Goal: Information Seeking & Learning: Learn about a topic

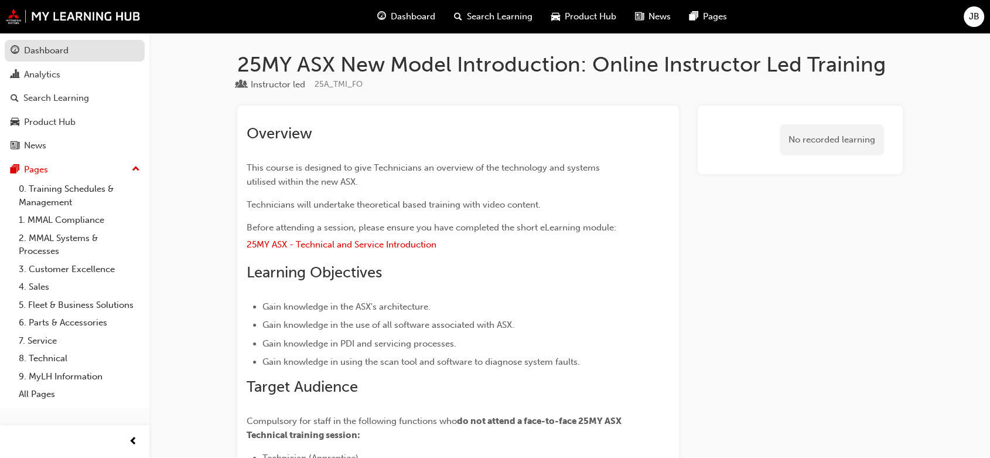
click at [94, 49] on div "Dashboard" at bounding box center [75, 50] width 128 height 15
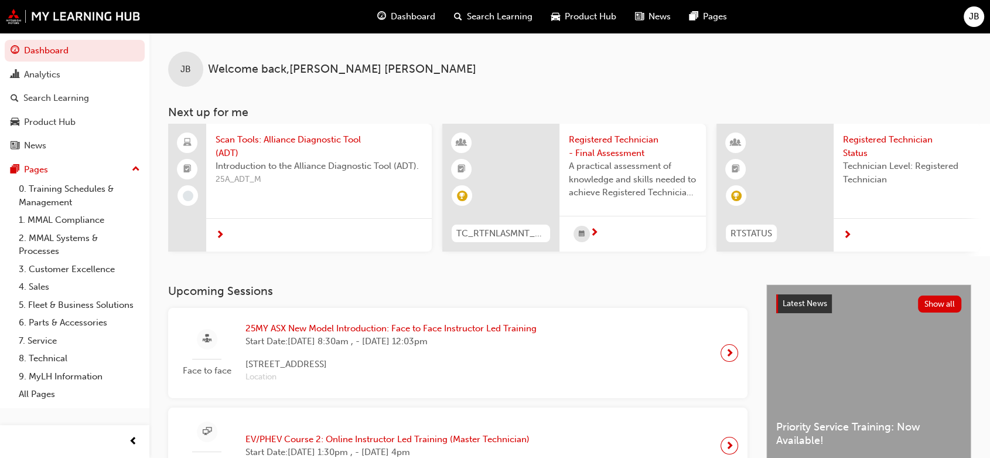
drag, startPoint x: 484, startPoint y: 261, endPoint x: 767, endPoint y: 261, distance: 282.5
click at [765, 256] on div "Scan Tools: Alliance Diagnostic Tool (ADT) Introduction to the Alliance Diagnos…" at bounding box center [579, 190] width 822 height 132
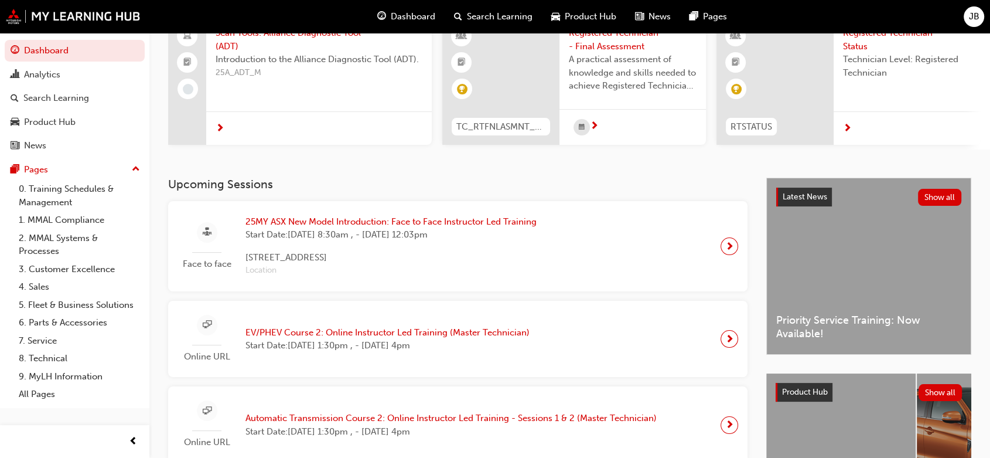
scroll to position [195, 0]
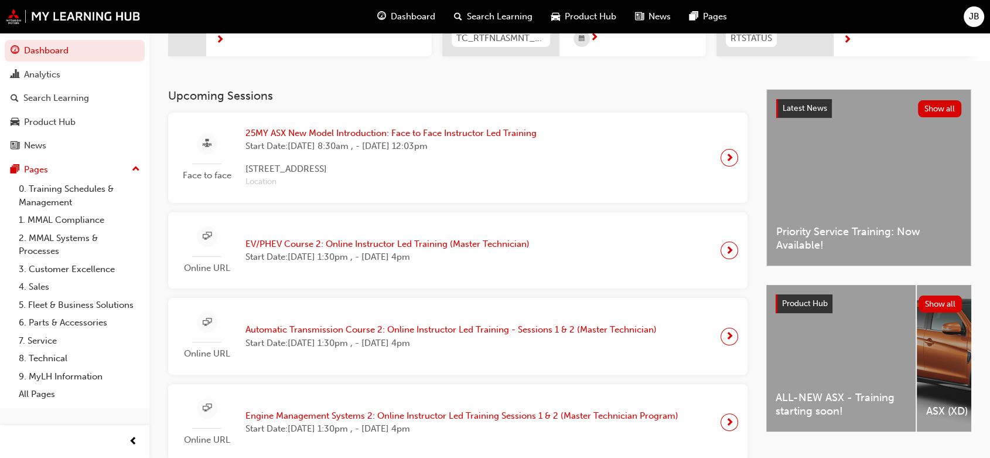
click at [330, 134] on span "25MY ASX New Model Introduction: Face to Face Instructor Led Training" at bounding box center [391, 133] width 291 height 13
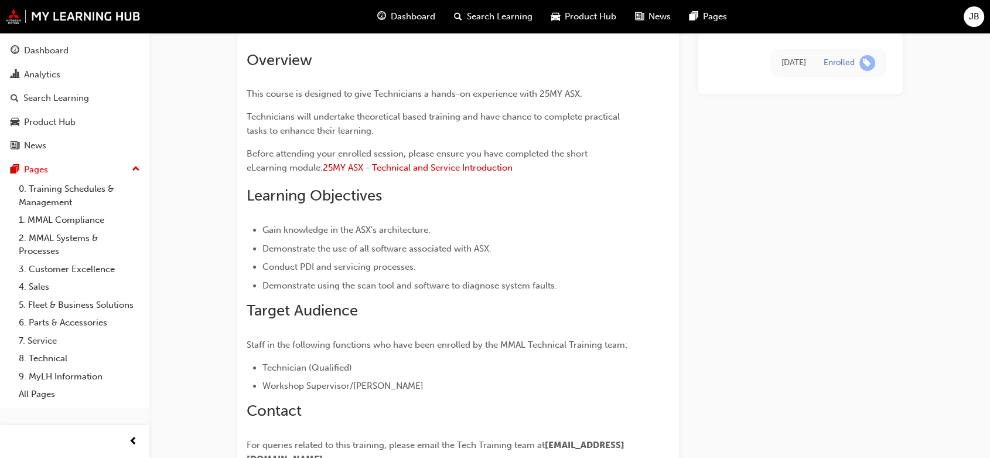
scroll to position [94, 0]
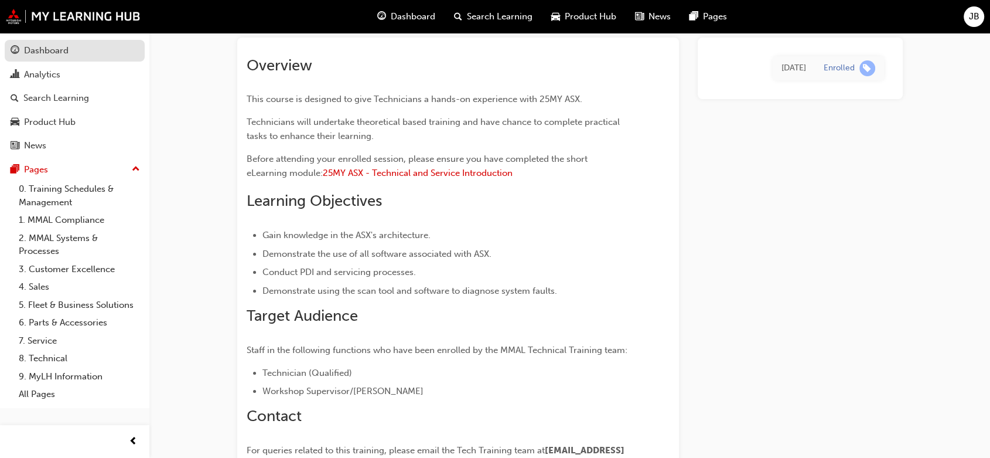
click at [76, 54] on div "Dashboard" at bounding box center [75, 50] width 128 height 15
